Goal: Complete application form: Complete application form

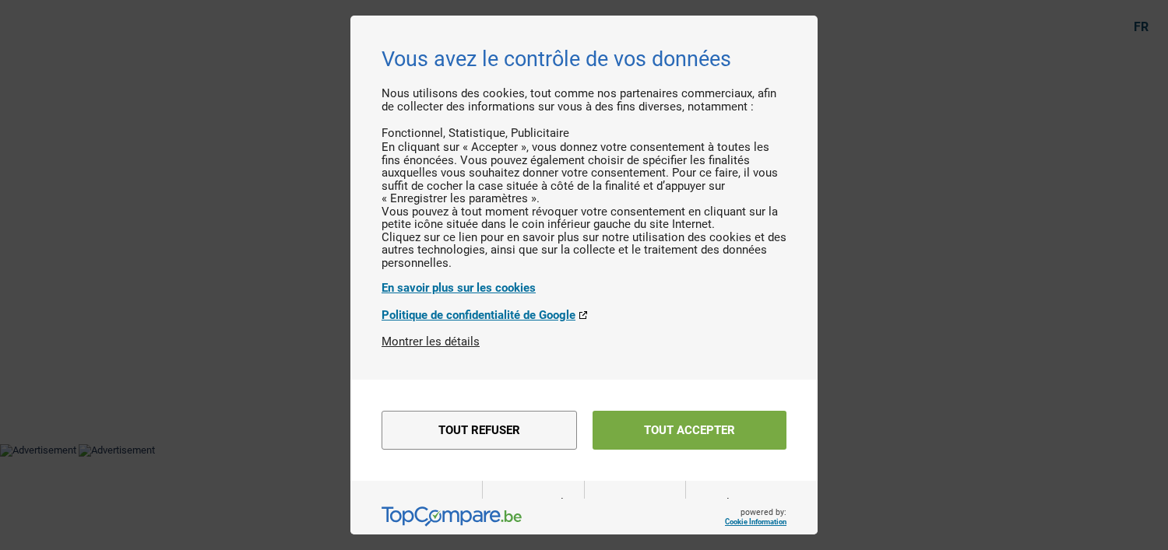
click at [720, 450] on button "Tout accepter" at bounding box center [689, 430] width 194 height 39
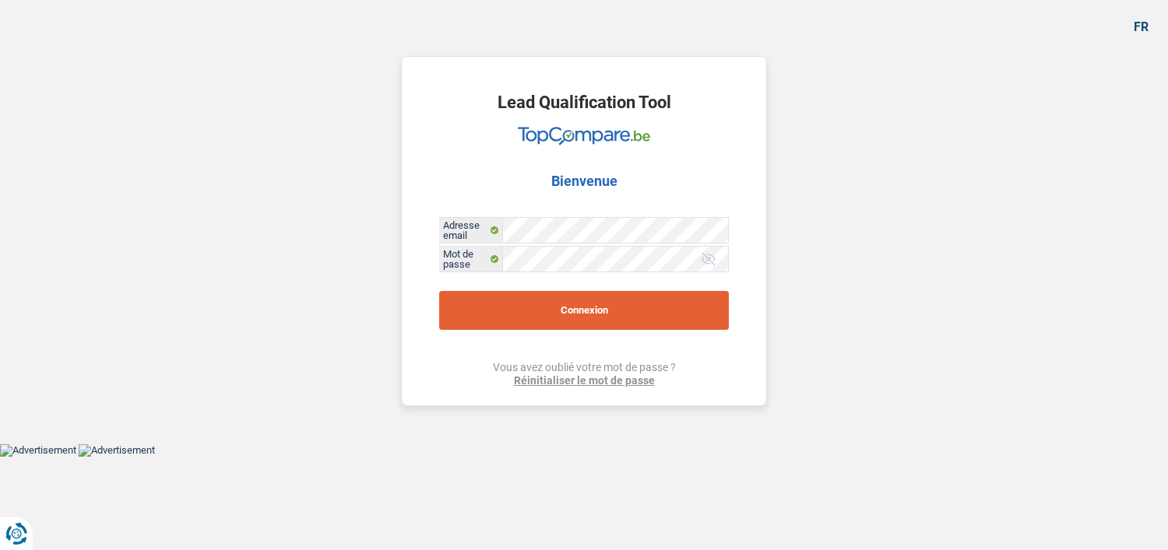
click at [599, 293] on button "Connexion" at bounding box center [584, 310] width 290 height 39
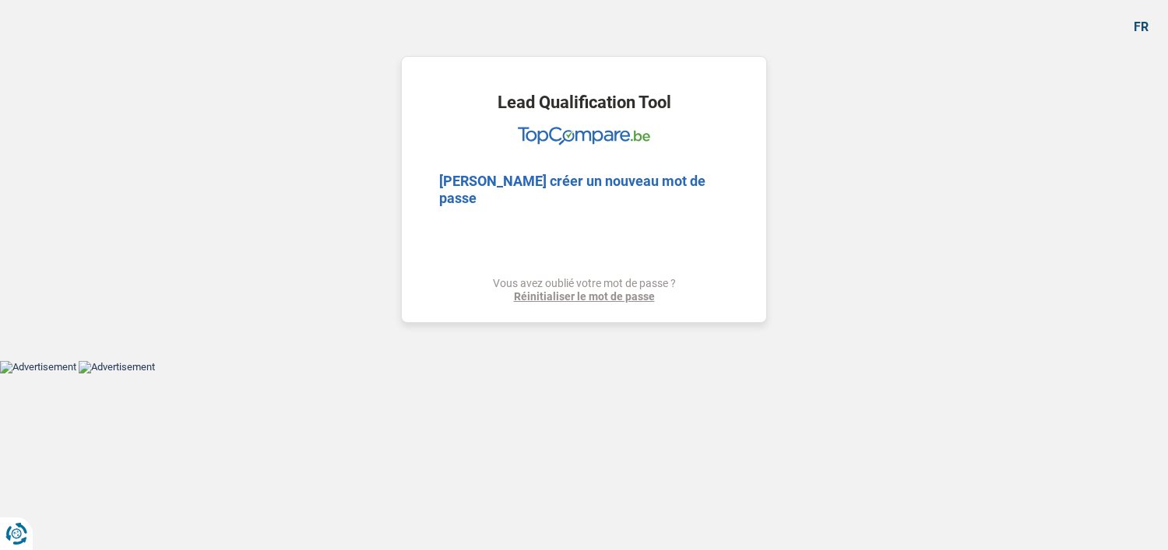
select select "household"
select select "movingOrInstallation"
select select "tech"
select select "carRepair"
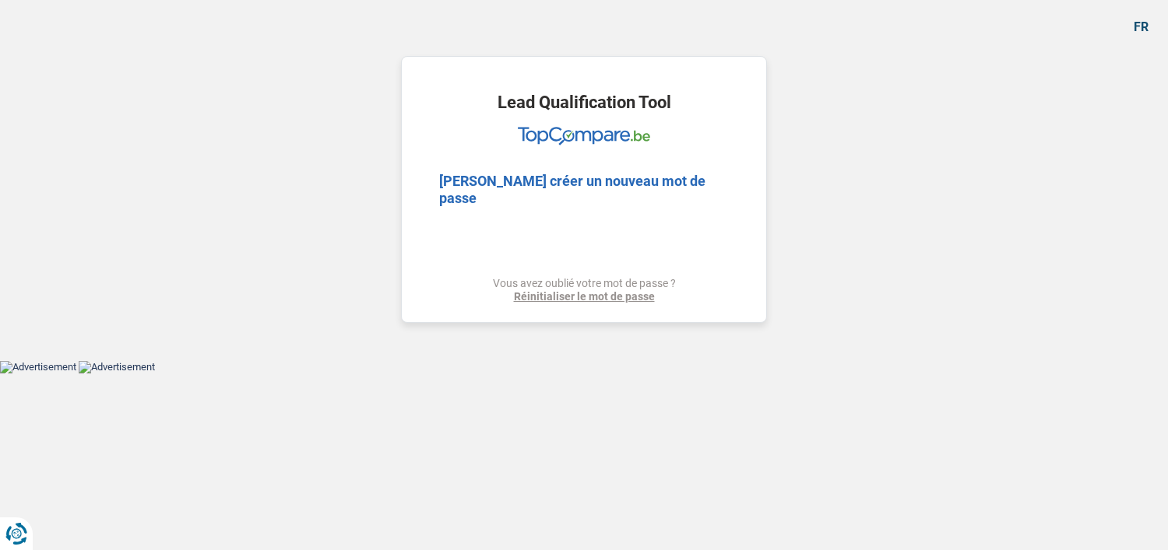
select select "familyEvent"
select select "120"
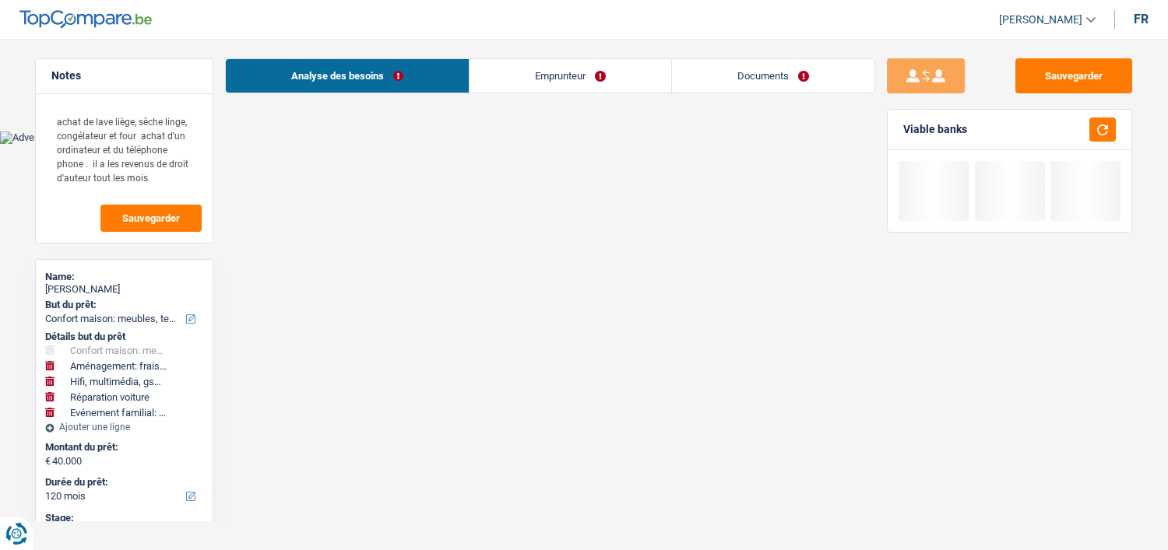
select select "alphacredit"
select select "120"
select select "household"
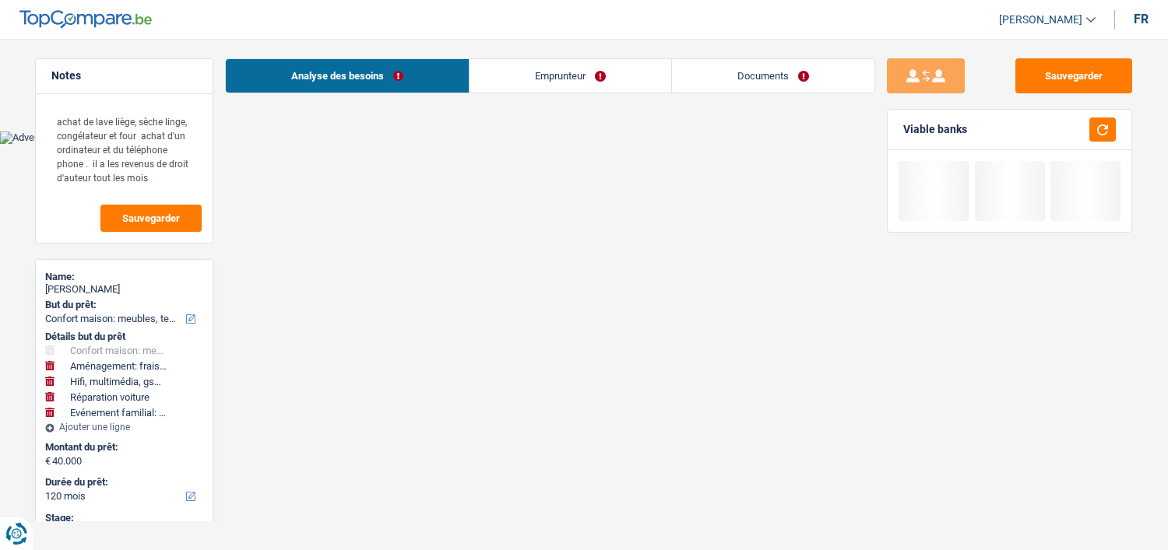
select select "movingOrInstallation"
select select "tech"
select select "carRepair"
select select "familyEvent"
select select "120"
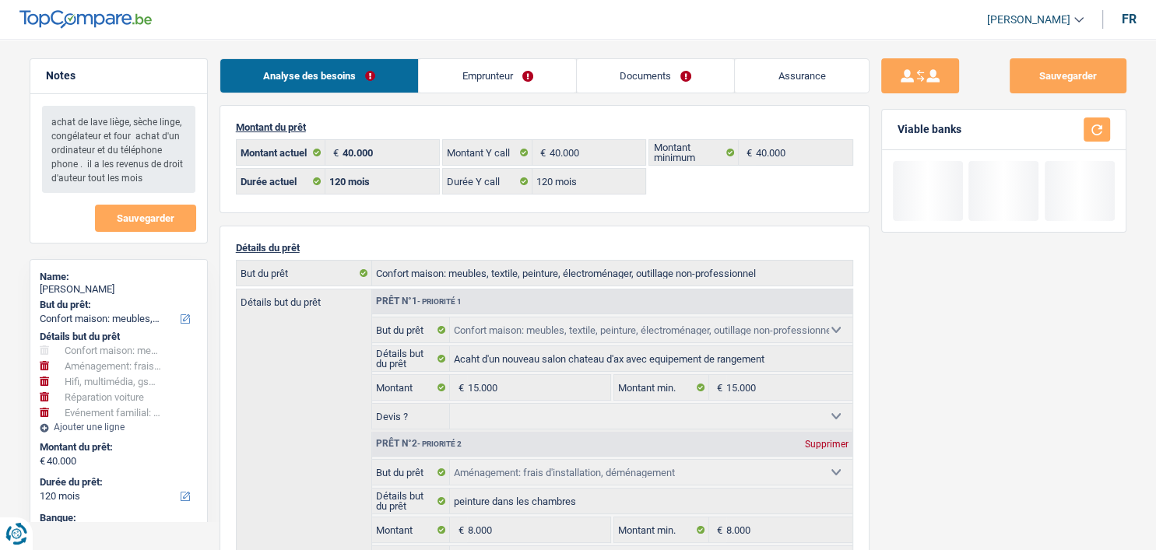
click at [1068, 15] on span "[PERSON_NAME]" at bounding box center [1028, 19] width 83 height 13
drag, startPoint x: 1099, startPoint y: 0, endPoint x: 782, endPoint y: 15, distance: 318.0
click at [782, 15] on header "[PERSON_NAME] Se déconnecter fr" at bounding box center [578, 20] width 1156 height 40
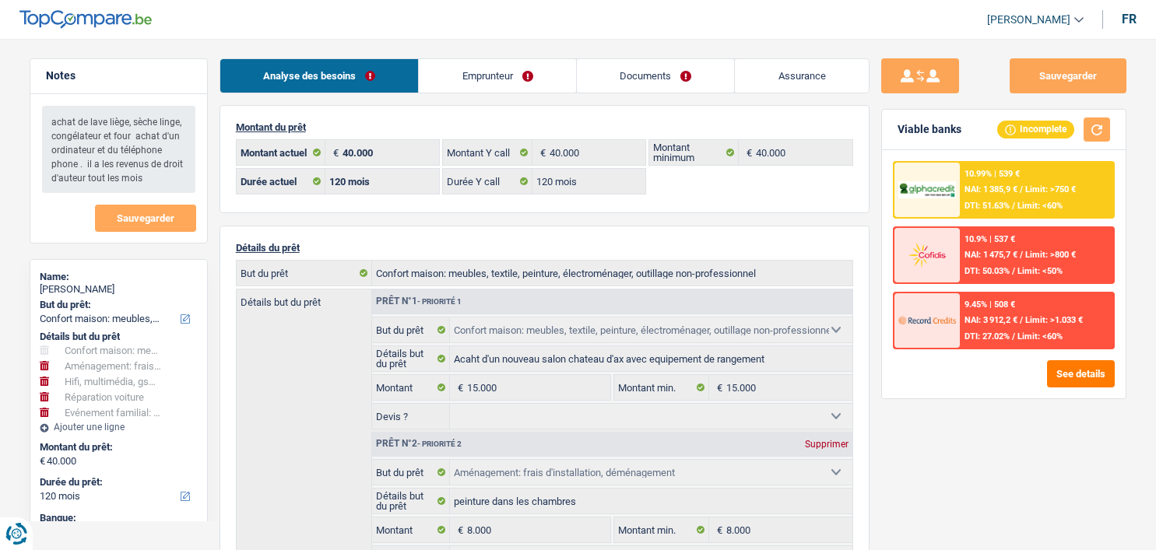
select select "household"
select select "movingOrInstallation"
select select "tech"
select select "carRepair"
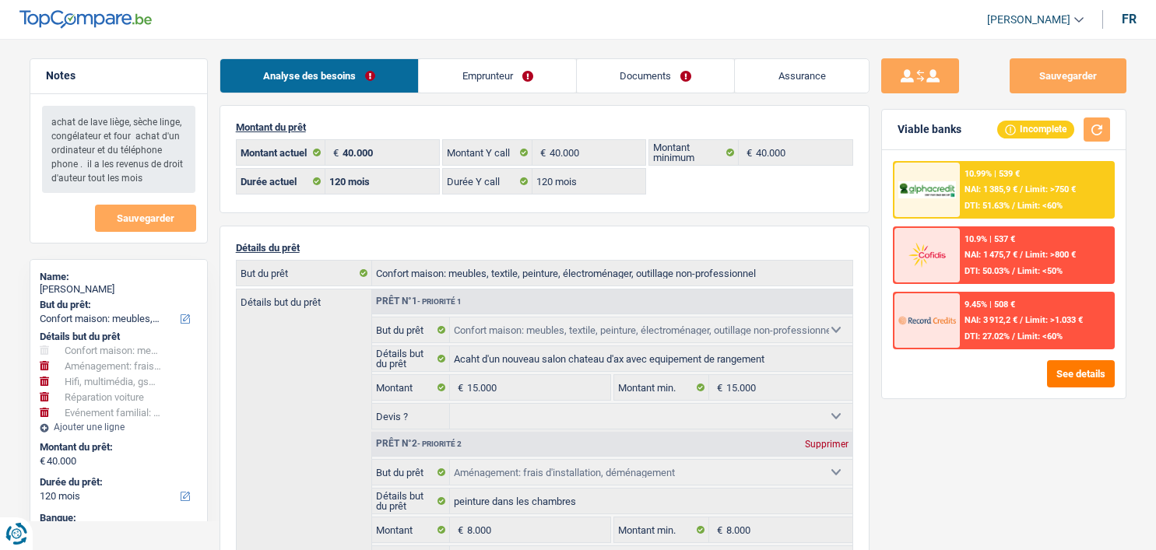
select select "familyEvent"
select select "120"
select select "alphacredit"
select select "120"
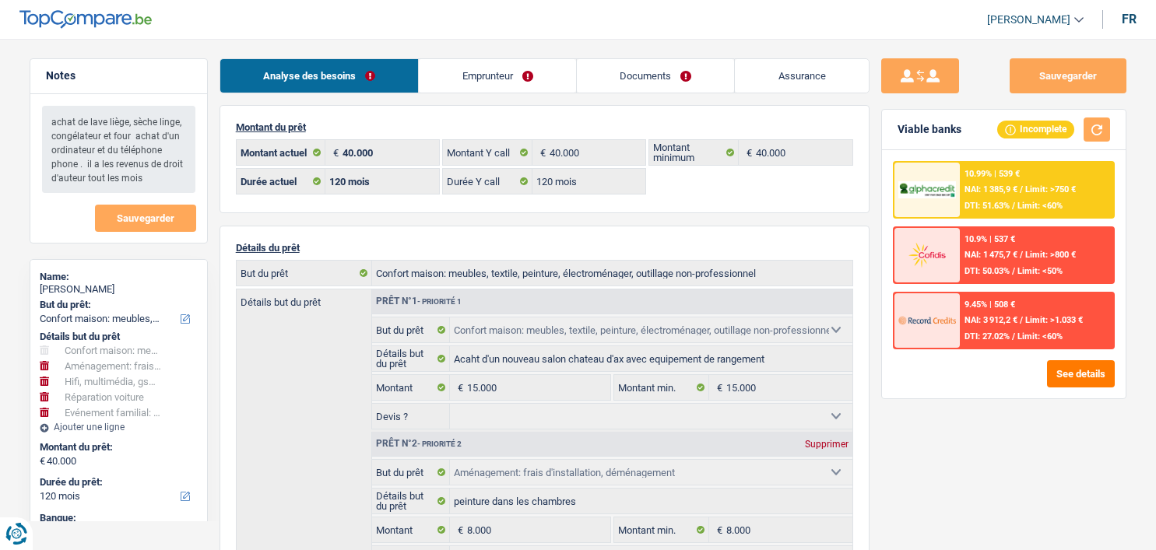
select select "household"
select select "movingOrInstallation"
select select "tech"
select select "carRepair"
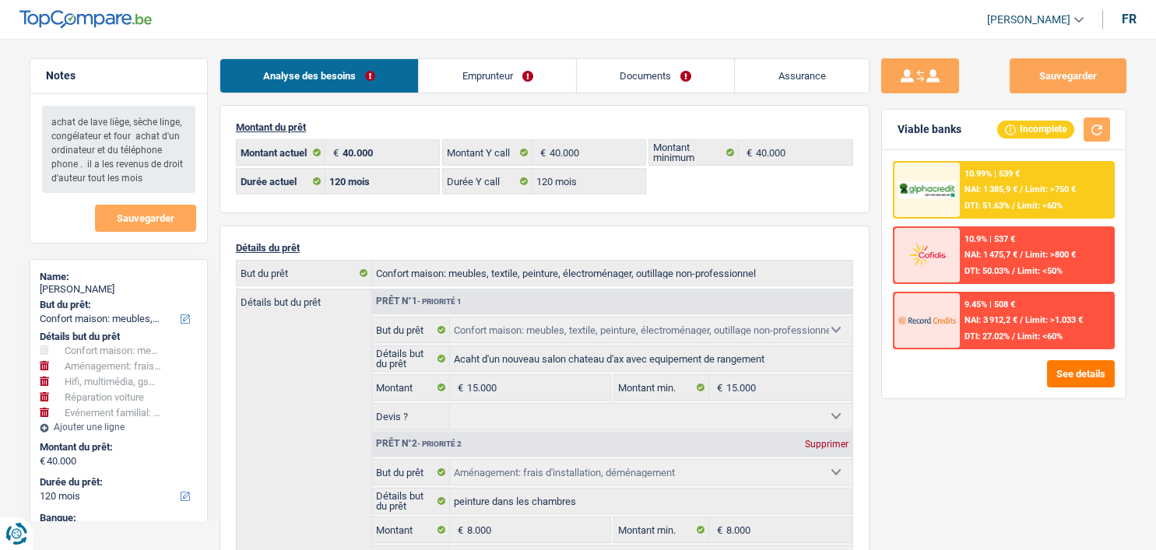
select select "familyEvent"
select select "120"
click at [79, 21] on img at bounding box center [85, 19] width 132 height 19
click at [1080, 5] on header "[PERSON_NAME] Se déconnecter fr" at bounding box center [578, 20] width 1156 height 40
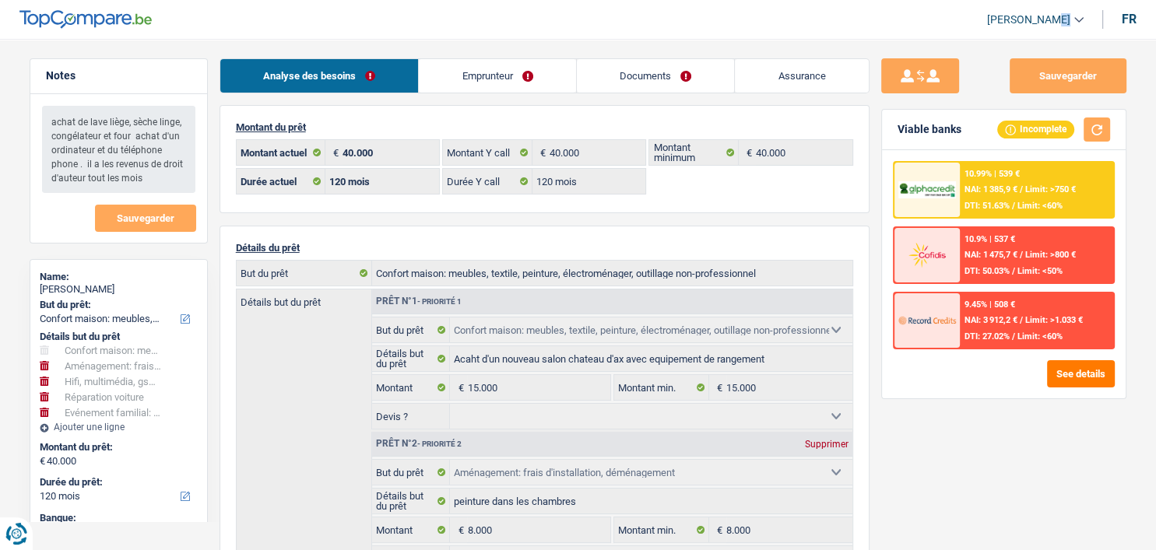
click at [1070, 16] on link "[PERSON_NAME]" at bounding box center [1029, 20] width 109 height 26
select select "household"
select select "movingOrInstallation"
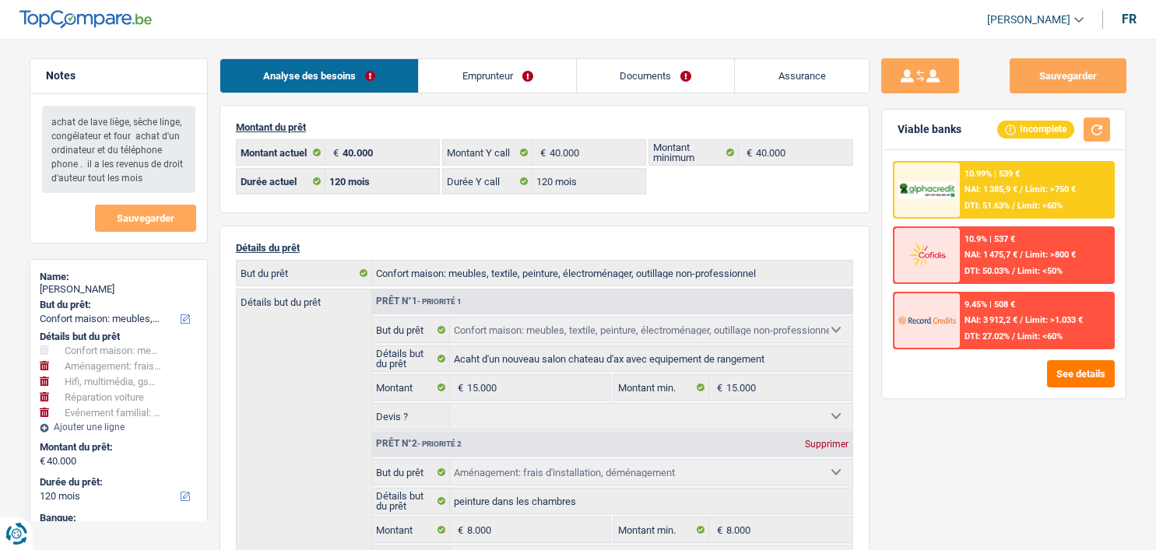
select select "tech"
select select "carRepair"
select select "familyEvent"
select select "120"
select select "alphacredit"
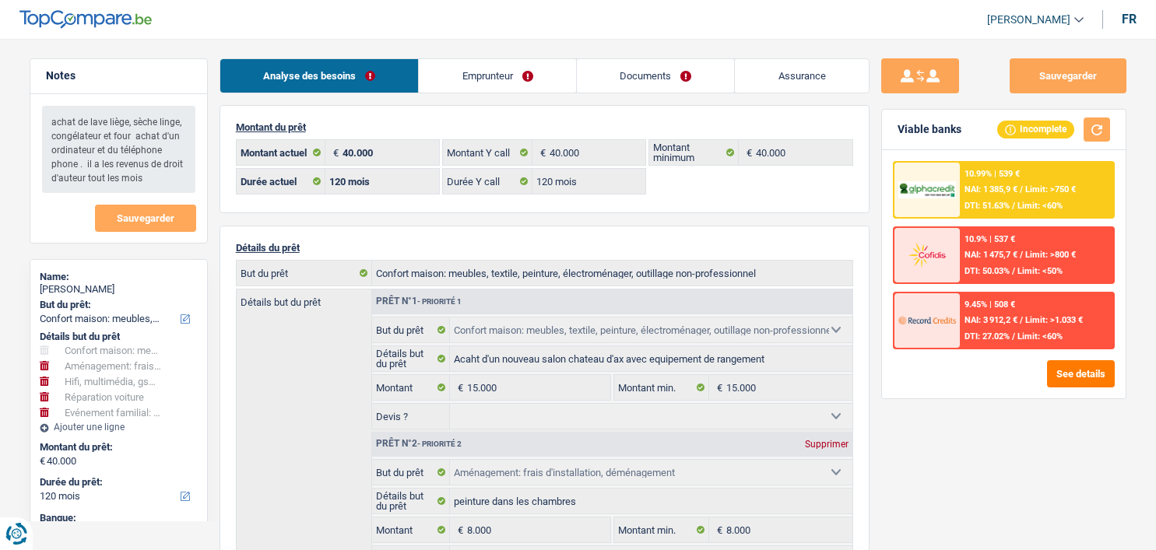
select select "120"
select select "household"
select select "movingOrInstallation"
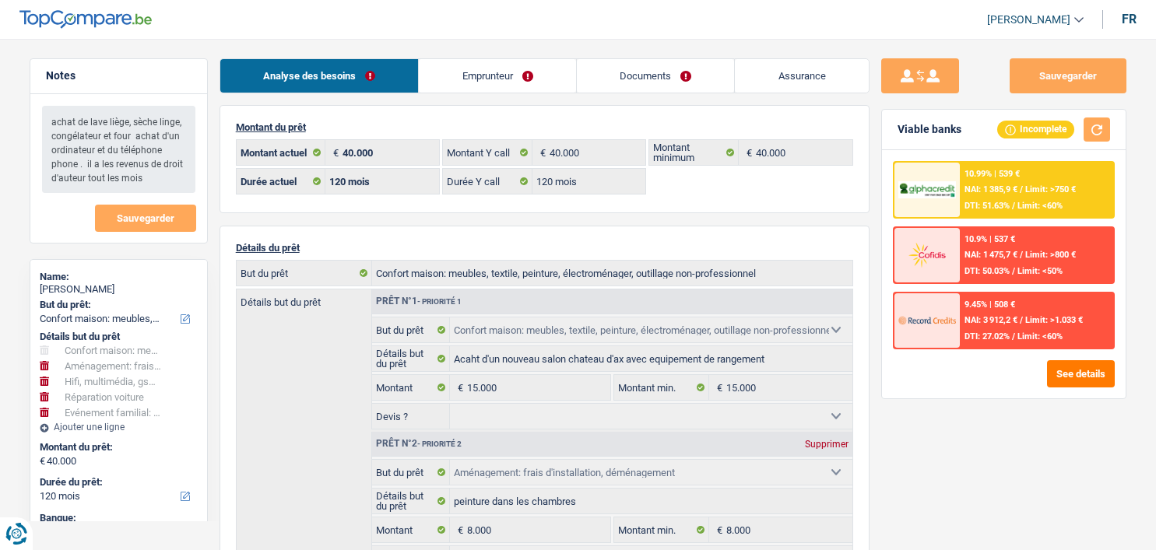
select select "tech"
select select "carRepair"
select select "familyEvent"
select select "120"
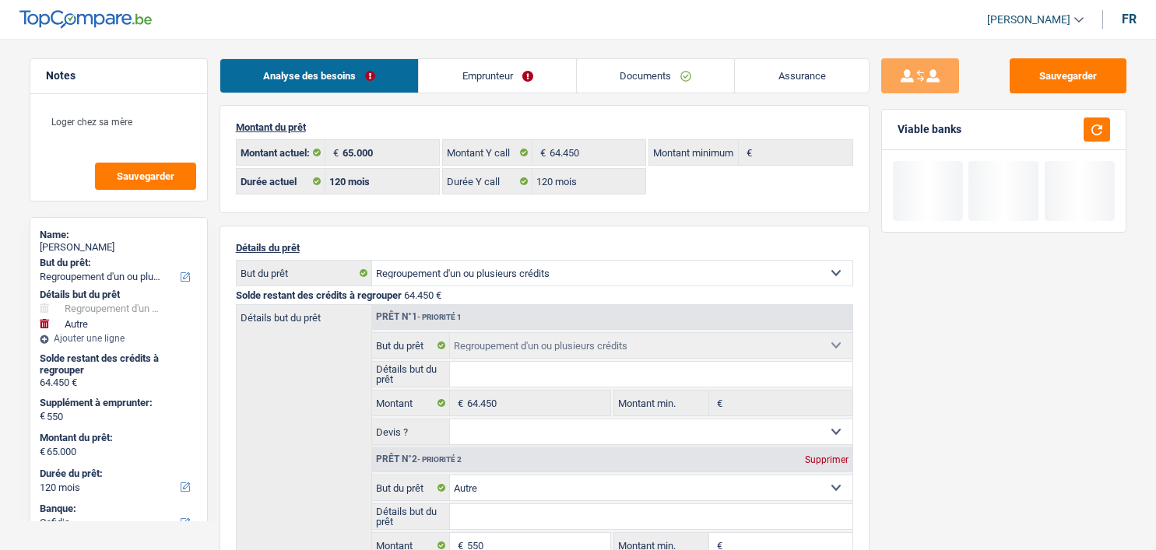
select select "refinancing"
select select "other"
select select "120"
select select "cofidis"
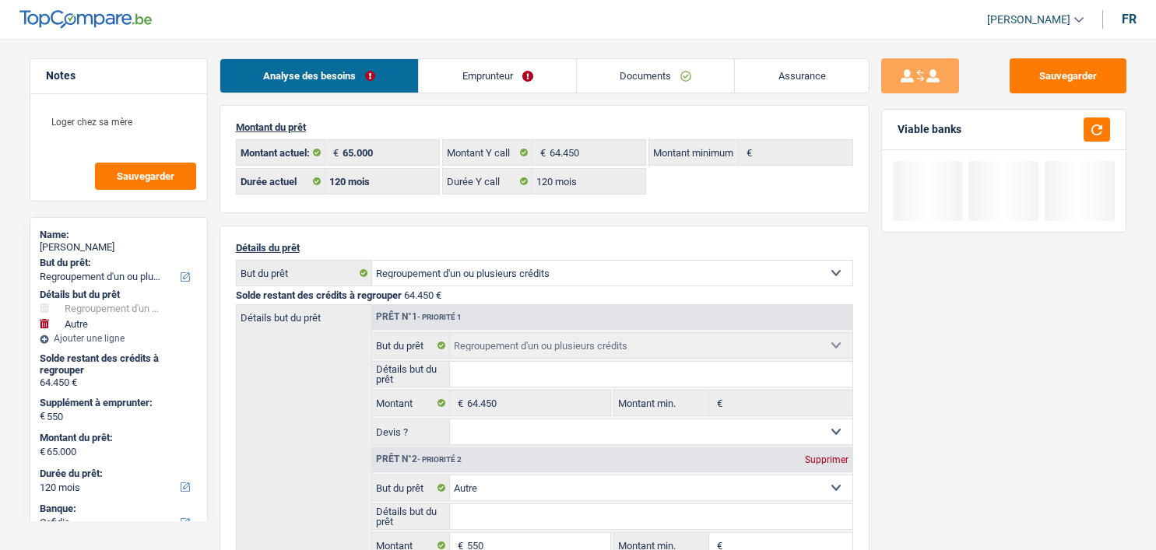
select select "120"
select select "refinancing"
select select "other"
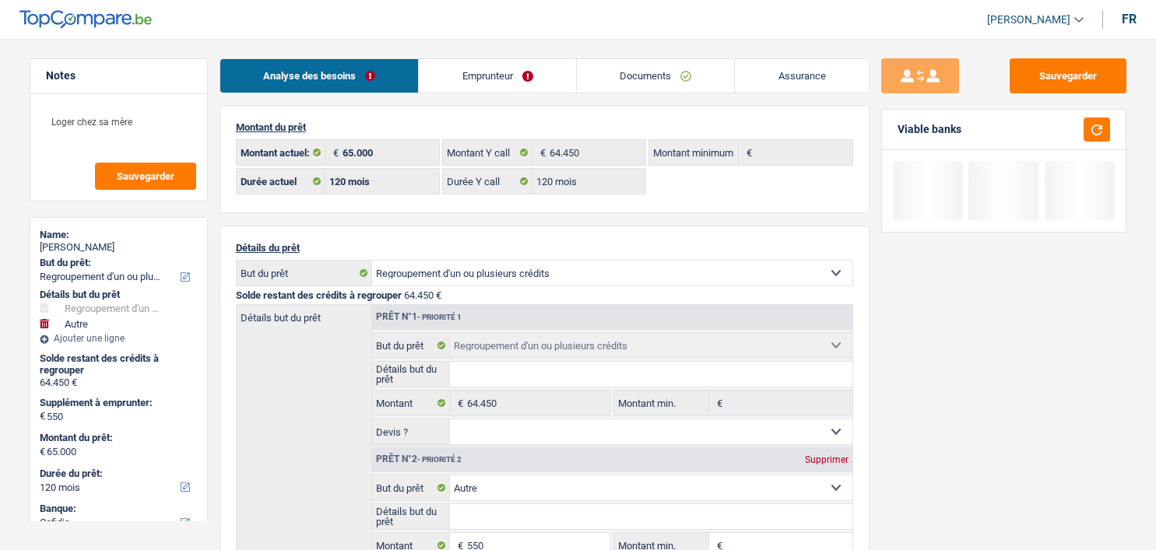
select select "120"
